Goal: Use online tool/utility: Utilize a website feature to perform a specific function

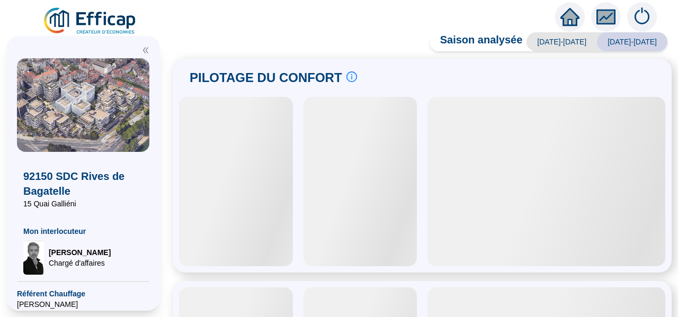
click at [603, 15] on icon "fund" at bounding box center [606, 17] width 16 height 12
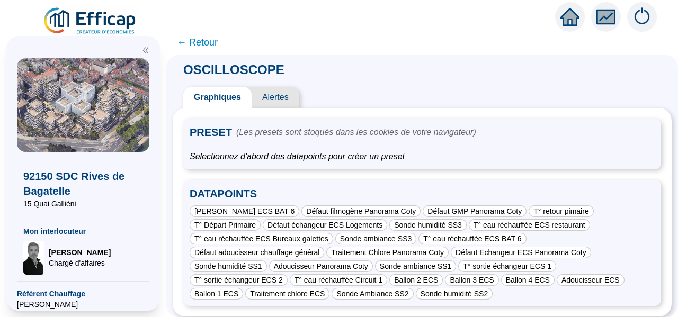
click at [185, 170] on div "PRESET (Les presets sont stoqués dans les cookies de votre navigateur) Selectio…" at bounding box center [422, 212] width 499 height 209
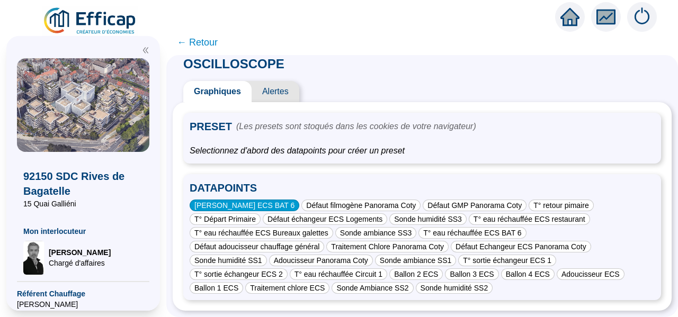
click at [238, 200] on div "[PERSON_NAME] ECS BAT 6" at bounding box center [245, 206] width 110 height 12
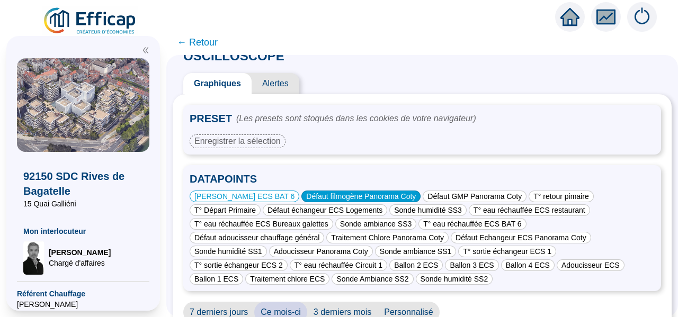
click at [338, 196] on div "Défaut filmogène Panorama Coty" at bounding box center [360, 197] width 119 height 12
click at [290, 79] on span "Alertes" at bounding box center [276, 83] width 48 height 21
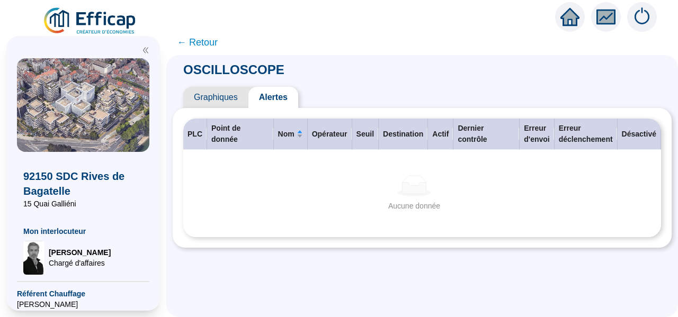
click at [220, 95] on span "Graphiques" at bounding box center [215, 97] width 65 height 21
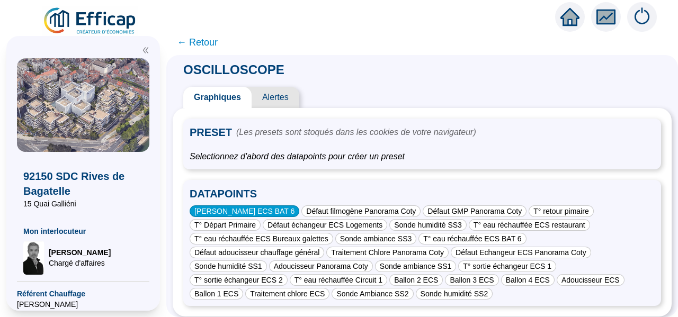
click at [246, 207] on div "[PERSON_NAME] ECS BAT 6" at bounding box center [245, 212] width 110 height 12
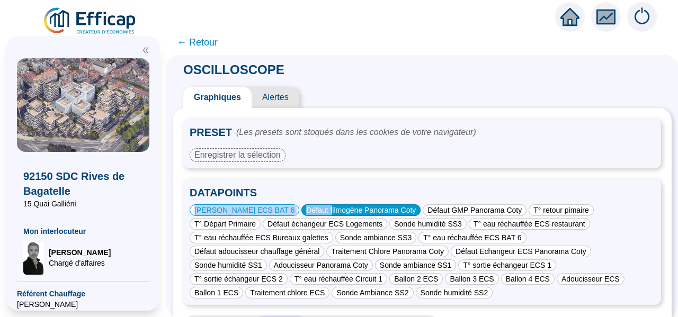
click at [333, 207] on div "Défaut filmogène Panorama Coty" at bounding box center [360, 210] width 119 height 12
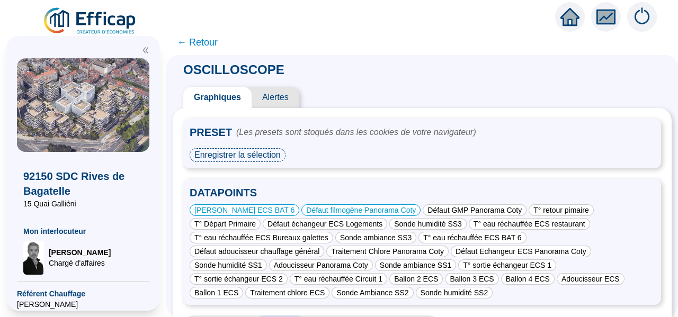
click at [236, 151] on div "Enregistrer la sélection" at bounding box center [238, 155] width 96 height 14
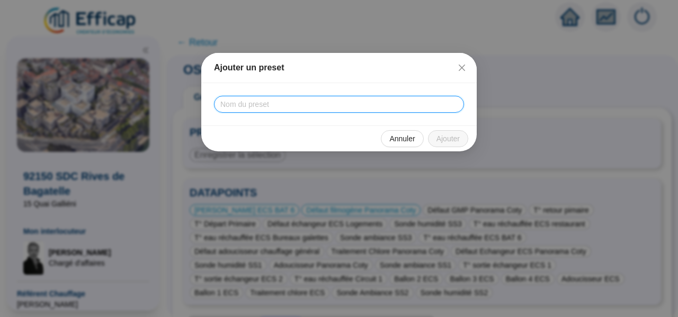
click at [258, 103] on input "text" at bounding box center [339, 104] width 250 height 17
type input "Test"
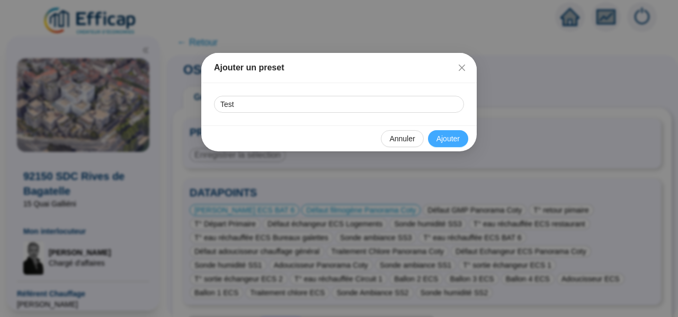
click at [449, 142] on span "Ajouter" at bounding box center [447, 138] width 23 height 11
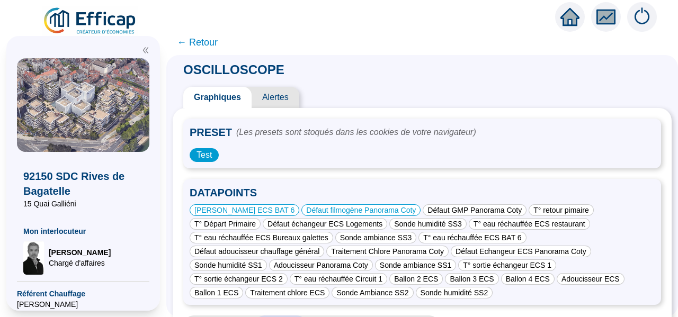
click at [336, 141] on div "PRESET (Les presets sont stoqués dans les cookies de votre navigateur)" at bounding box center [422, 135] width 465 height 21
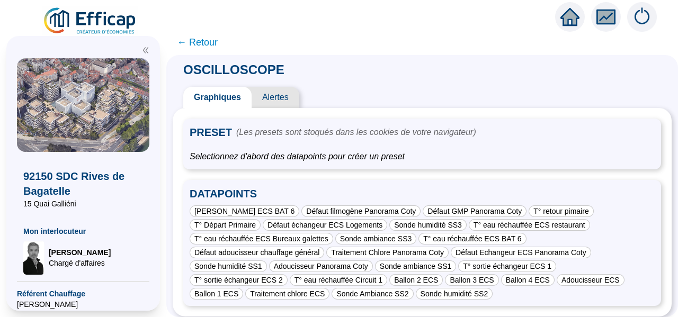
click at [297, 174] on div "PRESET (Les presets sont stoqués dans les cookies de votre navigateur) Selectio…" at bounding box center [422, 213] width 478 height 188
click at [199, 43] on span "← Retour" at bounding box center [197, 42] width 41 height 15
